Goal: Information Seeking & Learning: Understand process/instructions

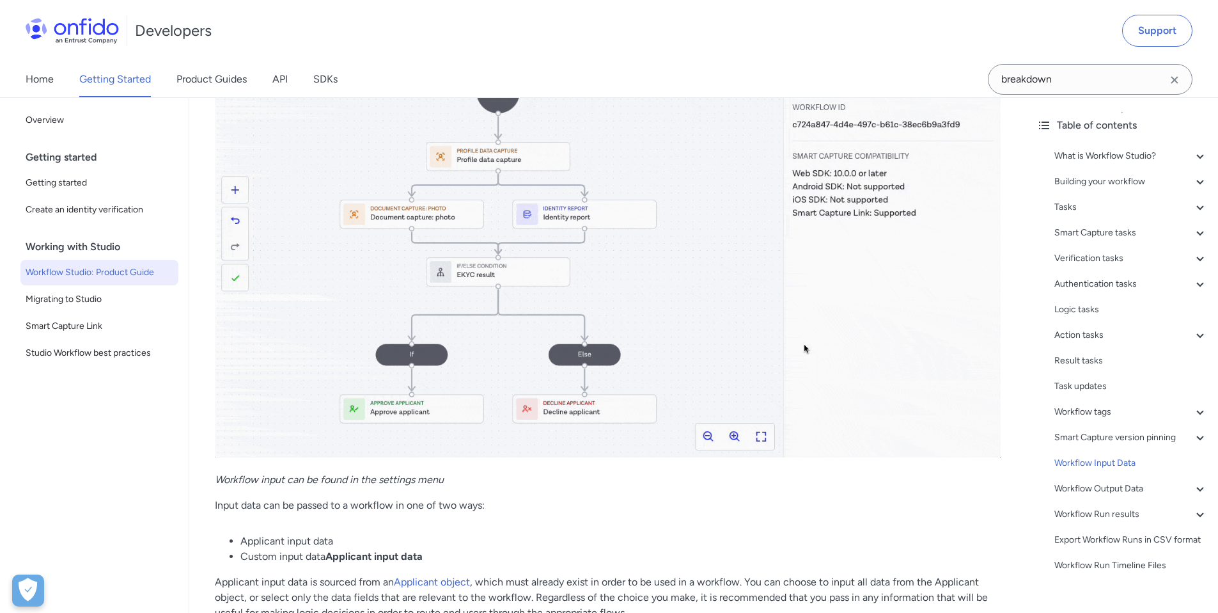
scroll to position [25766, 0]
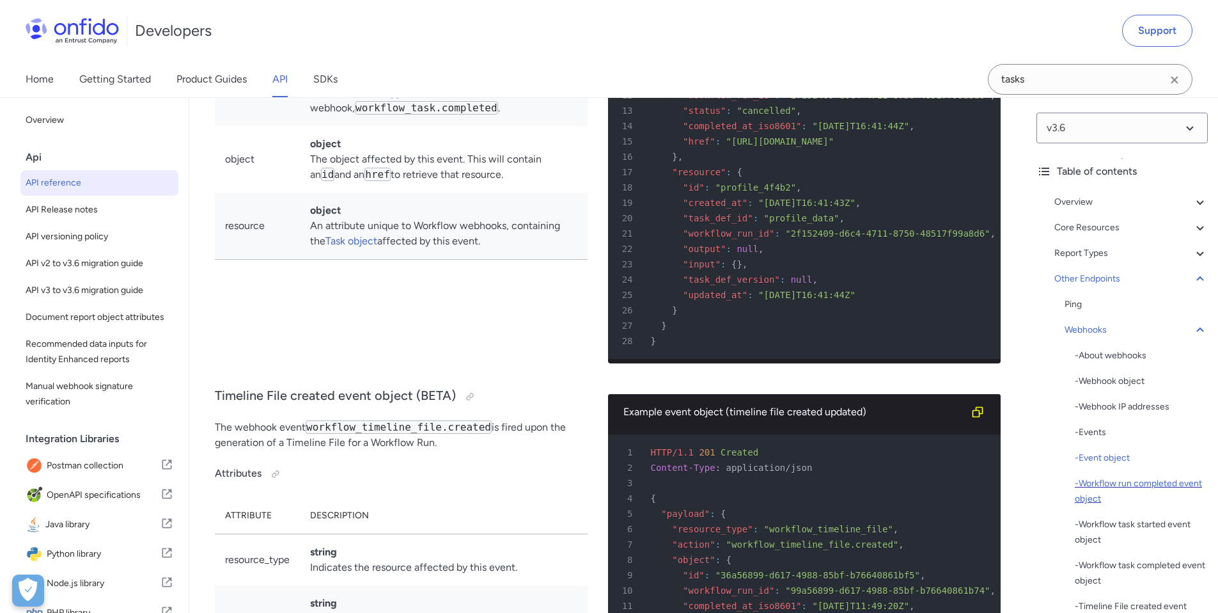
click at [1150, 491] on div "- Workflow run completed event object" at bounding box center [1141, 491] width 133 height 31
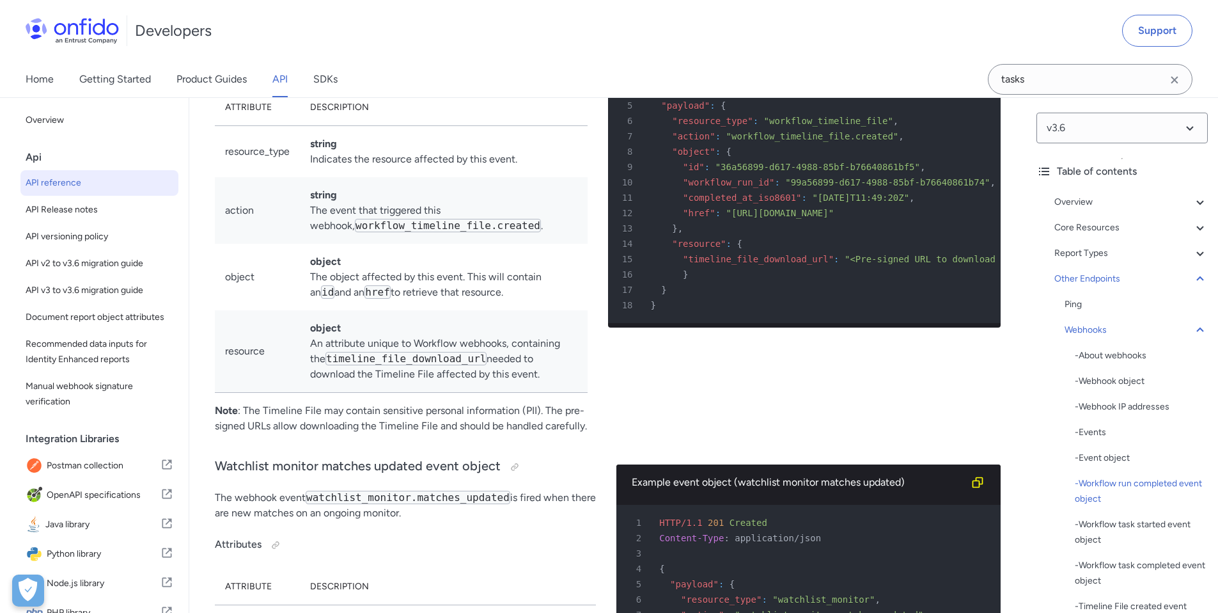
drag, startPoint x: 807, startPoint y: 296, endPoint x: 830, endPoint y: 297, distance: 23.1
drag, startPoint x: 835, startPoint y: 299, endPoint x: 843, endPoint y: 299, distance: 8.3
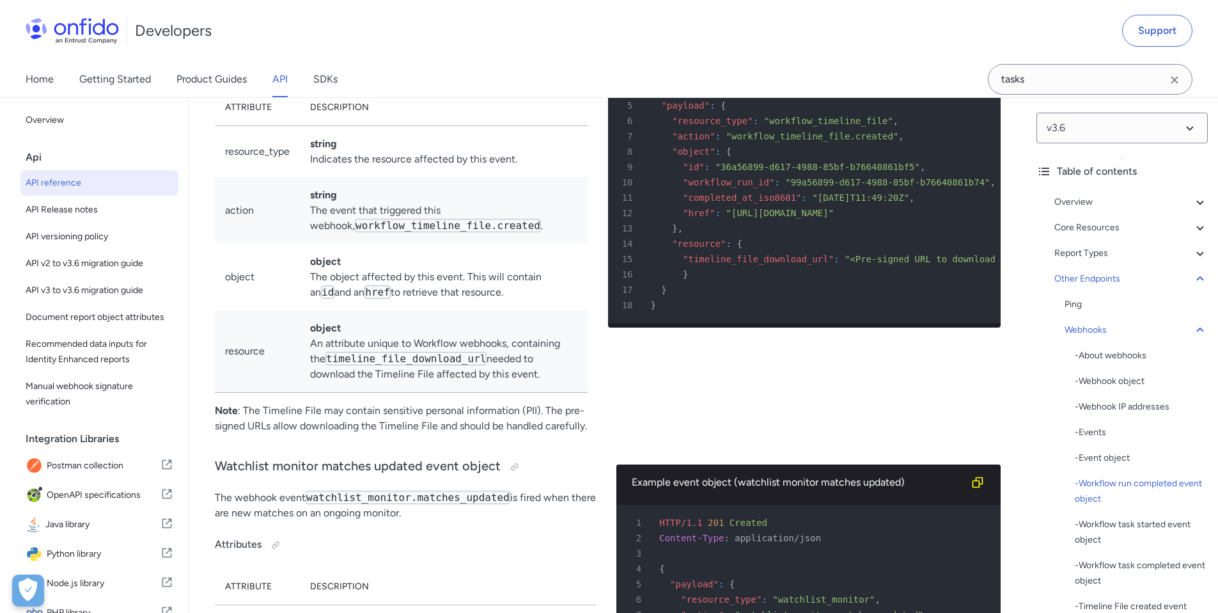
drag, startPoint x: 850, startPoint y: 297, endPoint x: 779, endPoint y: 296, distance: 71.0
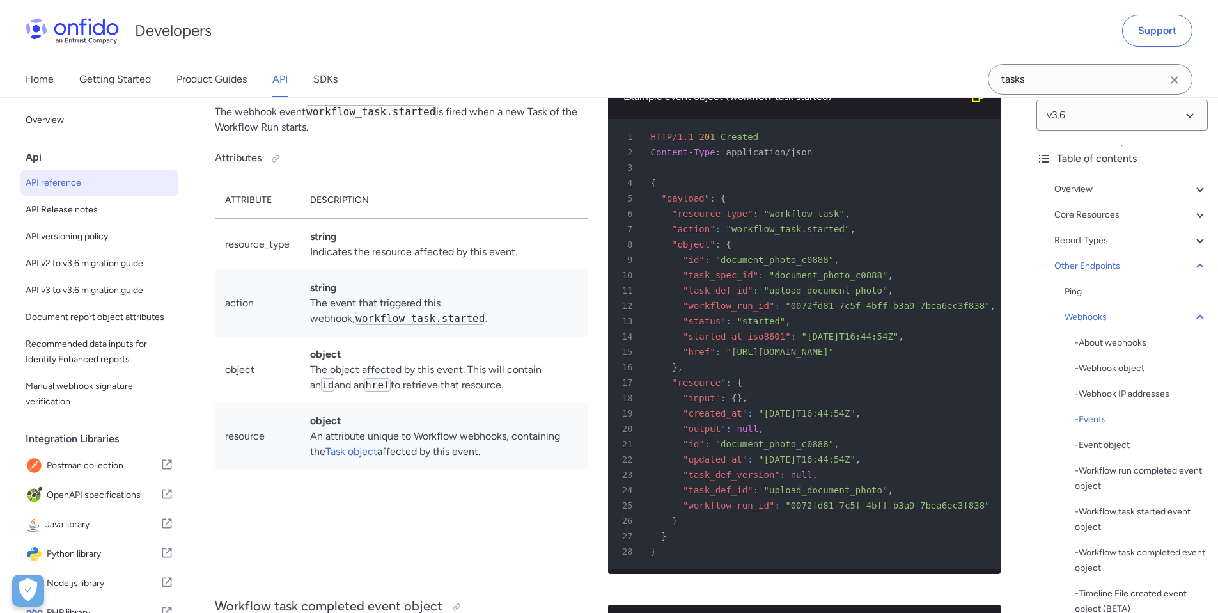
scroll to position [98843, 0]
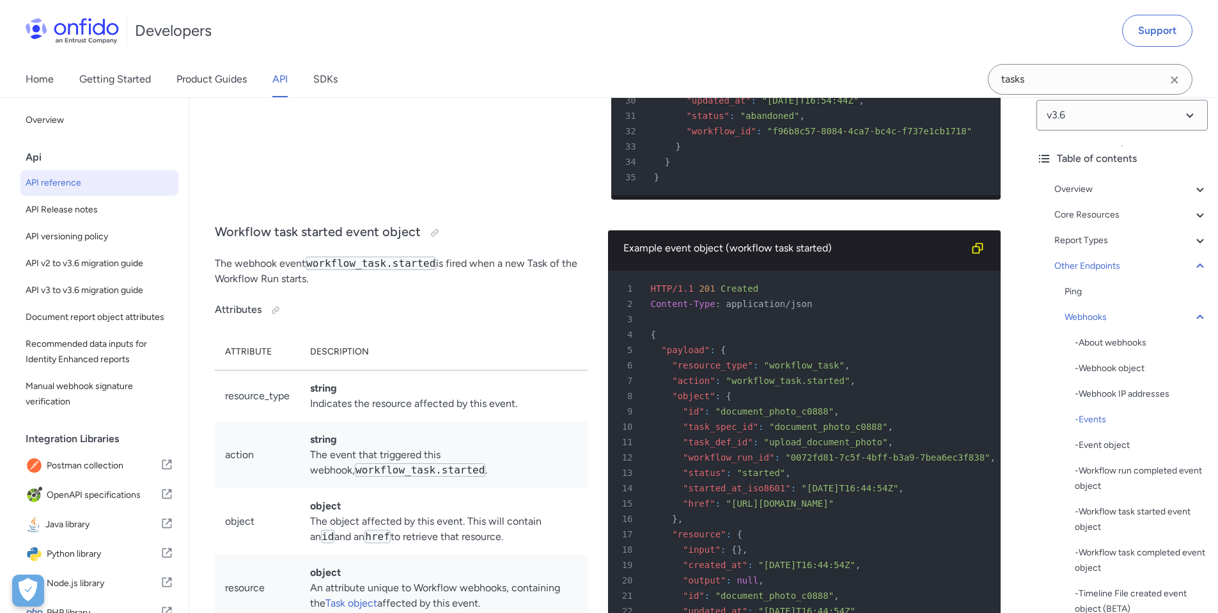
drag, startPoint x: 509, startPoint y: 360, endPoint x: 519, endPoint y: 359, distance: 9.6
drag, startPoint x: 525, startPoint y: 397, endPoint x: 536, endPoint y: 398, distance: 11.6
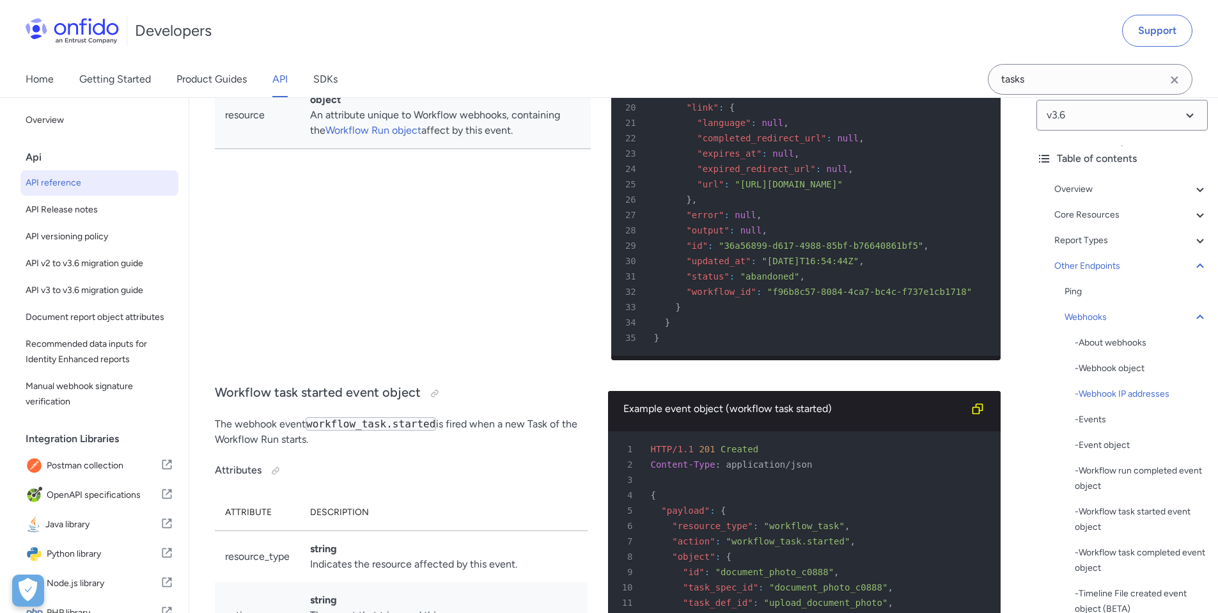
scroll to position [98810, 0]
